Goal: Task Accomplishment & Management: Use online tool/utility

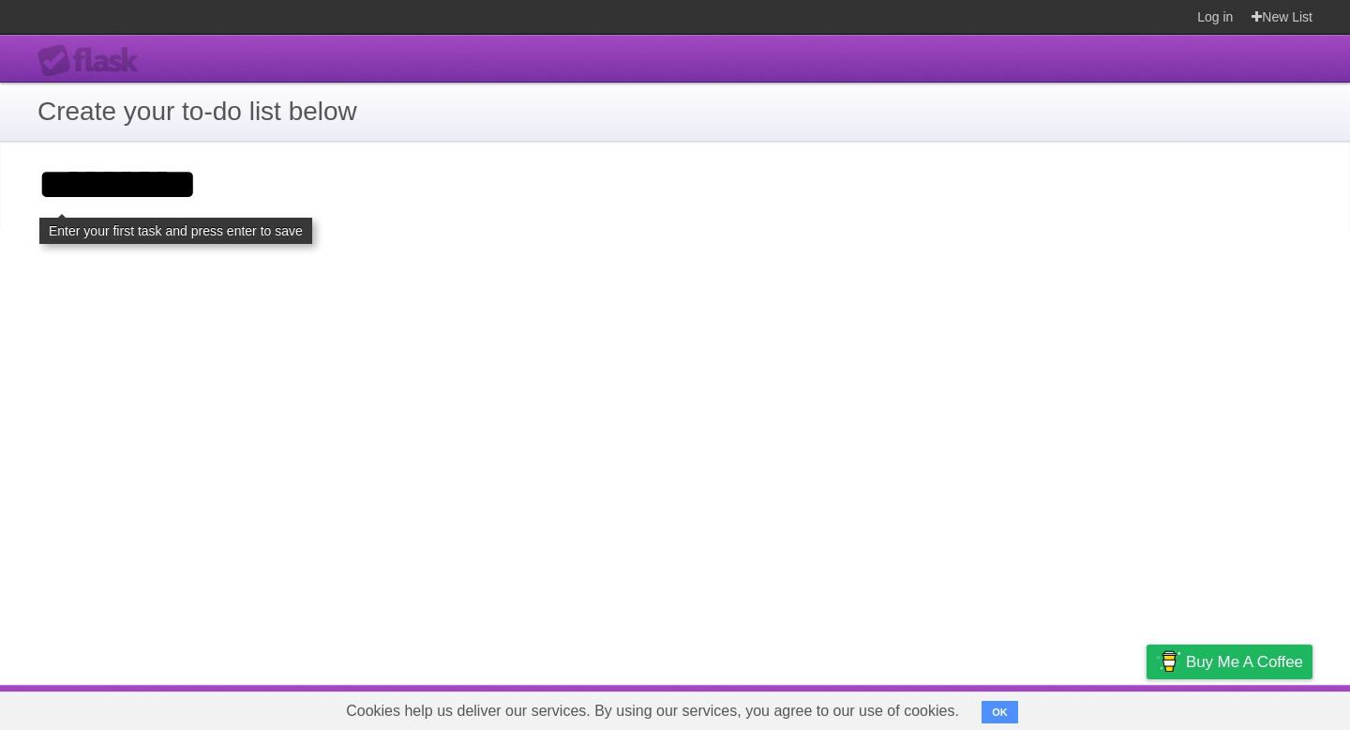
type input "*********"
click input "**********" at bounding box center [0, 0] width 0 height 0
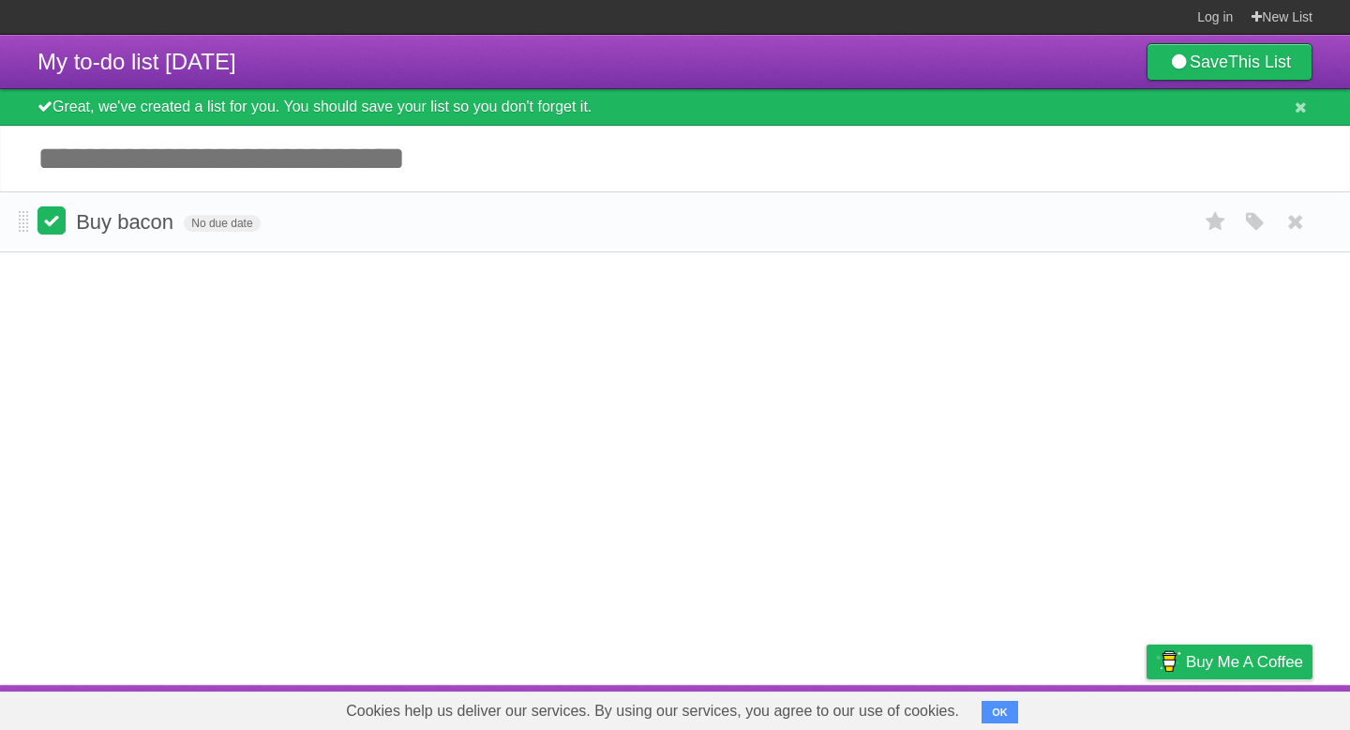
click at [54, 230] on label at bounding box center [52, 220] width 28 height 28
